Goal: Obtain resource: Obtain resource

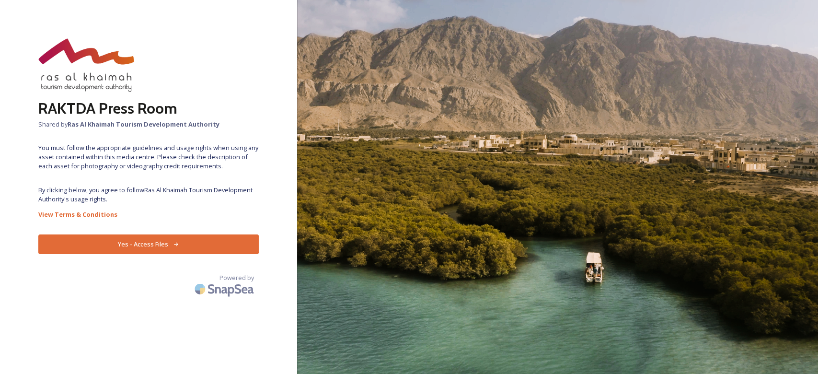
click at [140, 253] on button "Yes - Access Files" at bounding box center [148, 244] width 220 height 20
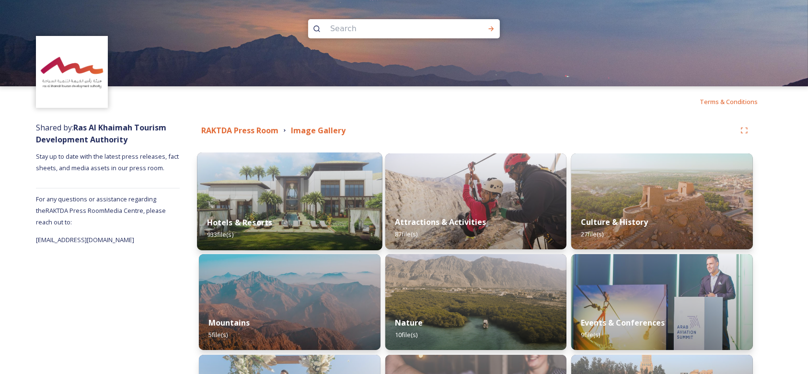
click at [274, 190] on img at bounding box center [289, 201] width 185 height 98
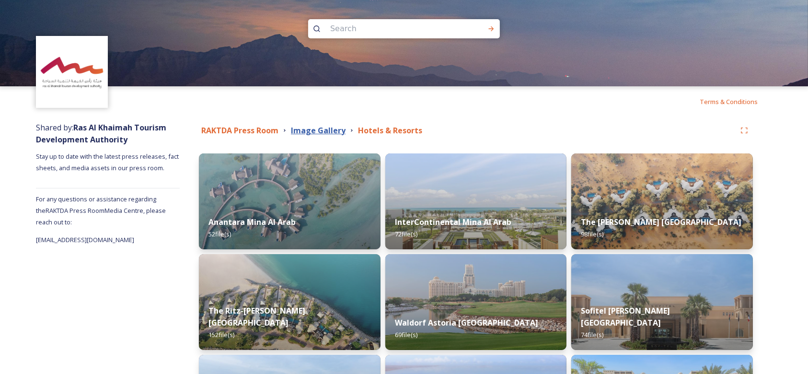
click at [327, 130] on strong "Image Gallery" at bounding box center [318, 130] width 55 height 11
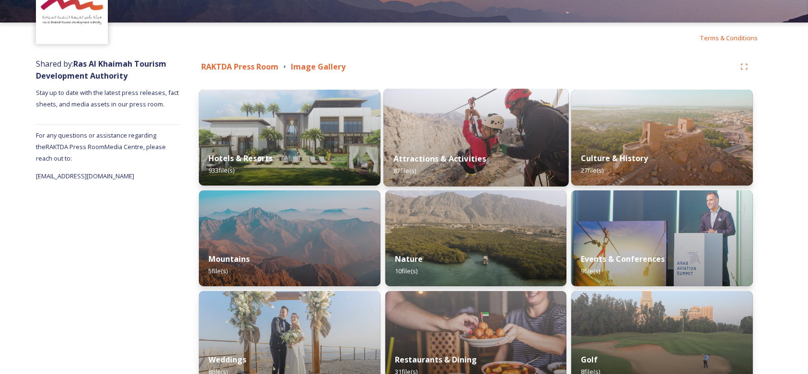
scroll to position [127, 0]
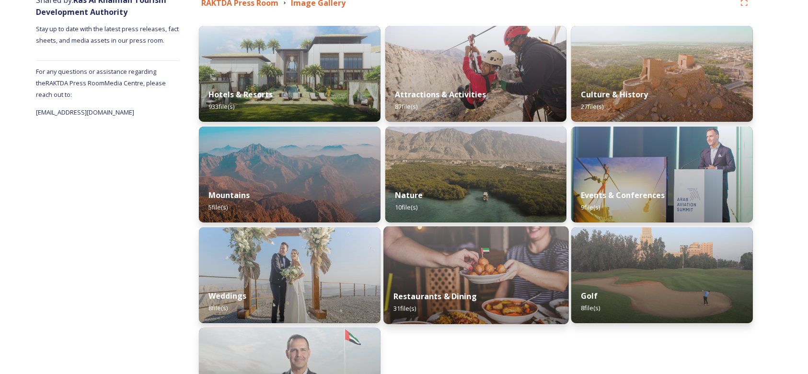
click at [483, 280] on img at bounding box center [475, 275] width 185 height 98
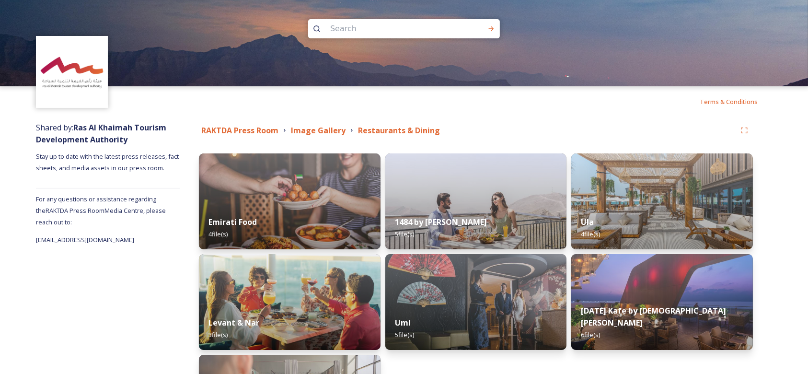
click at [322, 124] on div "RAKTDA Press Room Image Gallery Restaurants & Dining" at bounding box center [476, 130] width 554 height 17
click at [333, 130] on strong "Image Gallery" at bounding box center [318, 130] width 55 height 11
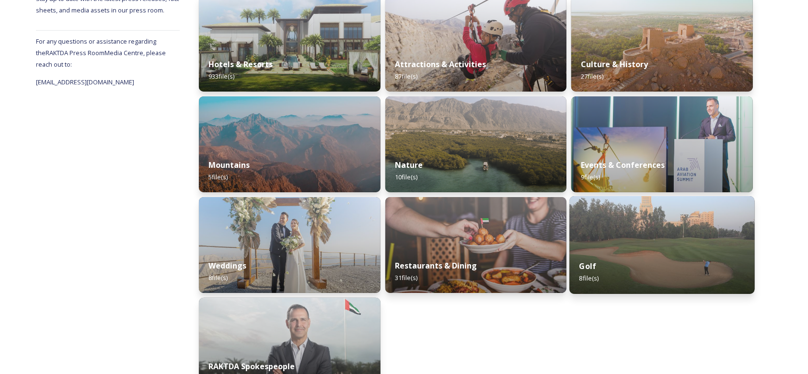
scroll to position [94, 0]
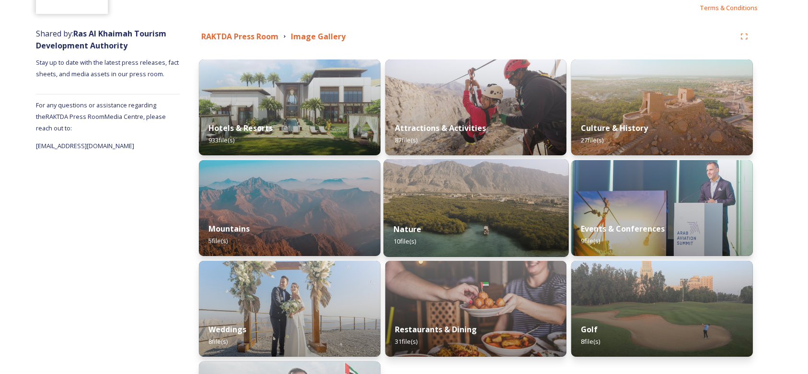
click at [508, 222] on div "Nature 10 file(s)" at bounding box center [475, 235] width 185 height 44
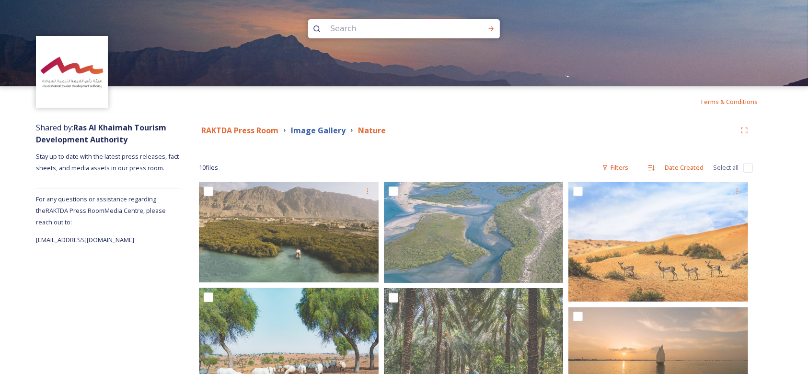
click at [318, 134] on strong "Image Gallery" at bounding box center [318, 130] width 55 height 11
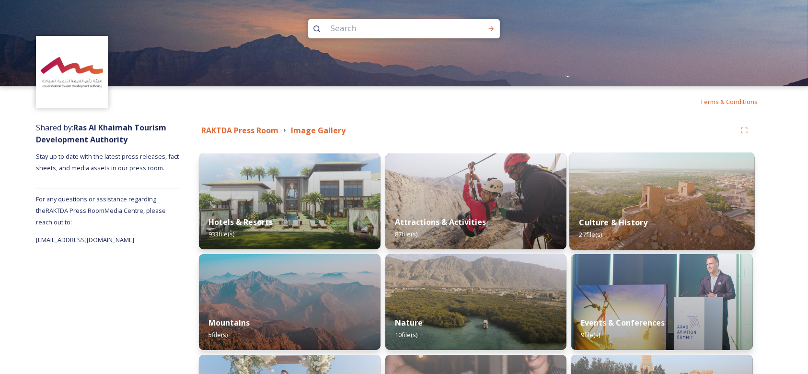
click at [662, 196] on img at bounding box center [662, 201] width 185 height 98
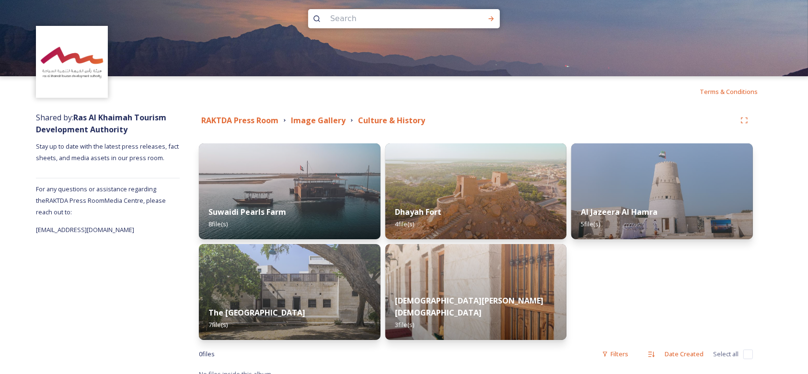
scroll to position [20, 0]
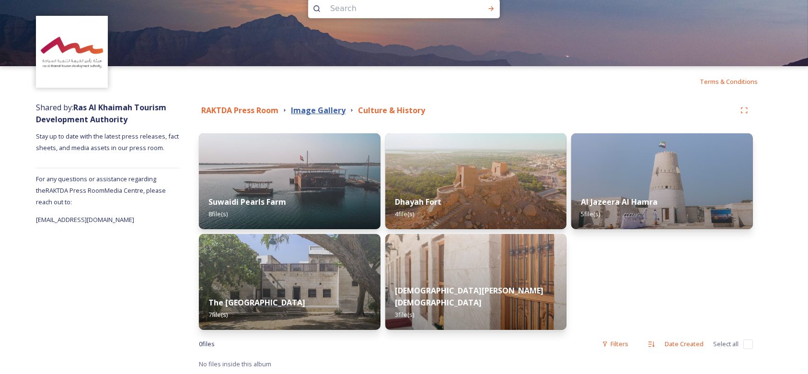
click at [310, 111] on strong "Image Gallery" at bounding box center [318, 110] width 55 height 11
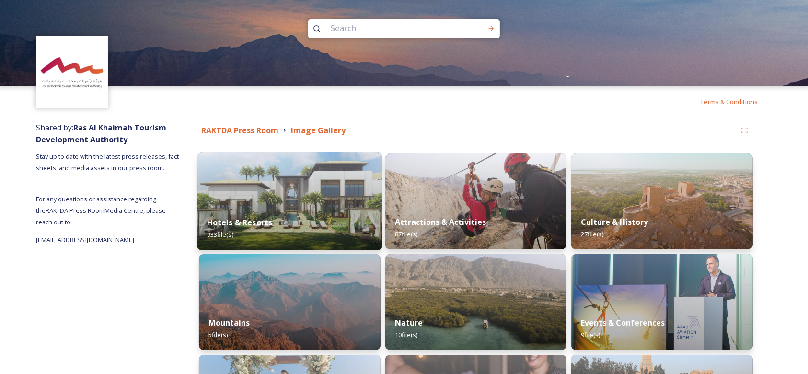
click at [333, 185] on img at bounding box center [289, 201] width 185 height 98
